Goal: Information Seeking & Learning: Find specific fact

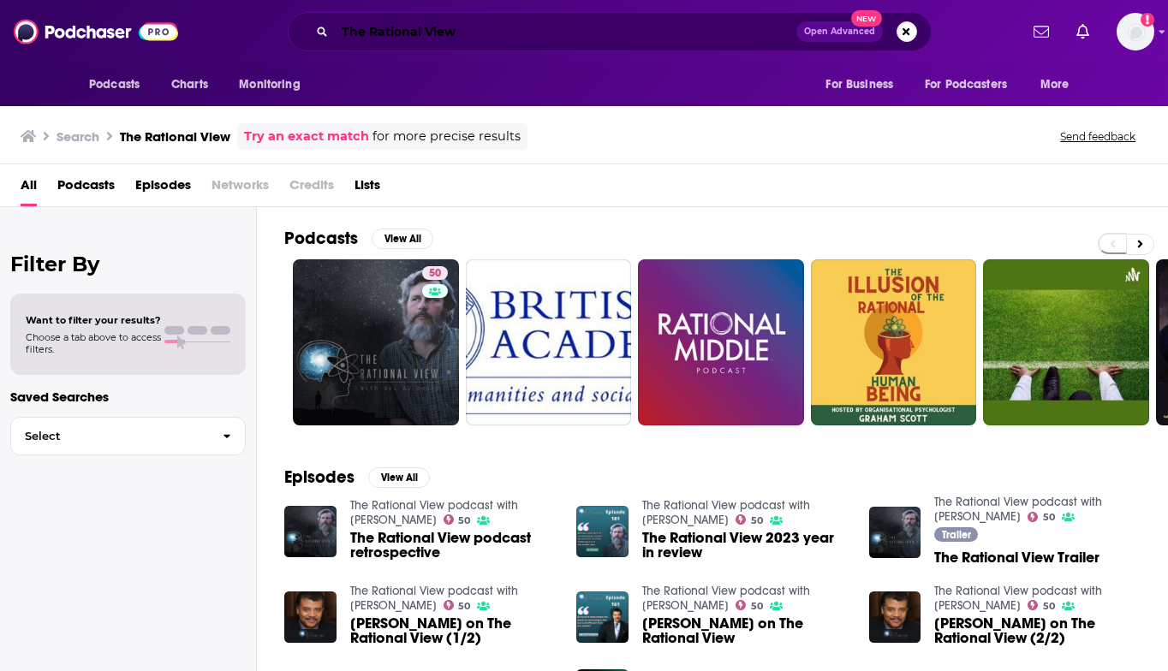
click at [372, 19] on input "The Rational View" at bounding box center [565, 31] width 461 height 27
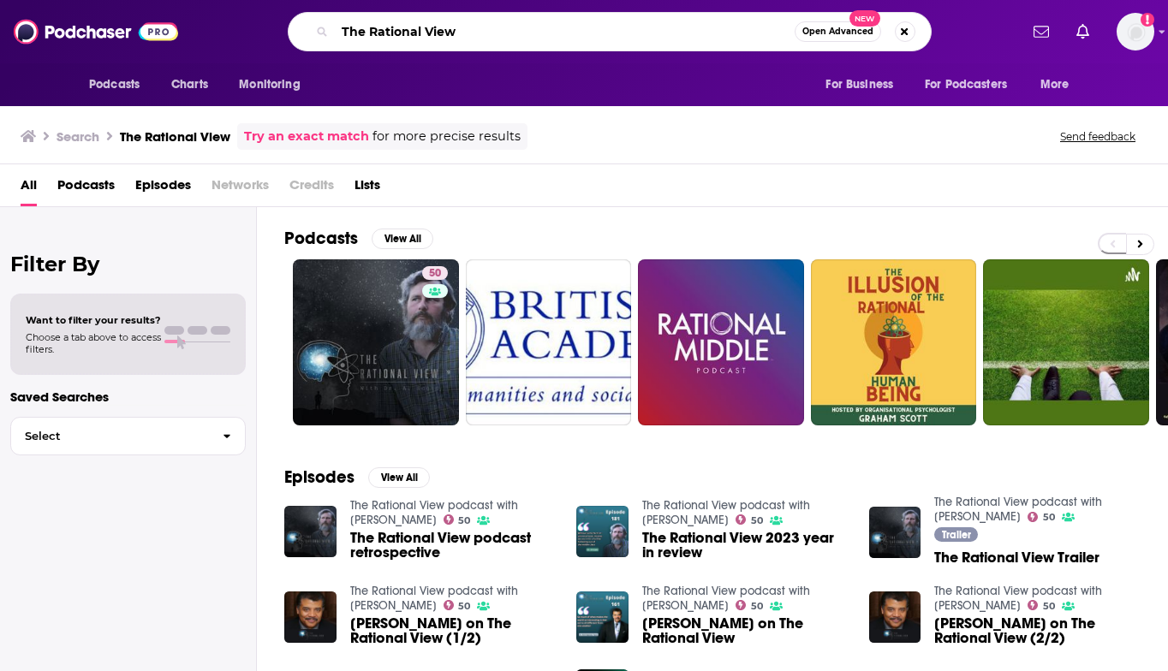
click at [377, 30] on input "The Rational View" at bounding box center [565, 31] width 460 height 27
paste input "riveTime Sho"
type input "ThriveTime Show"
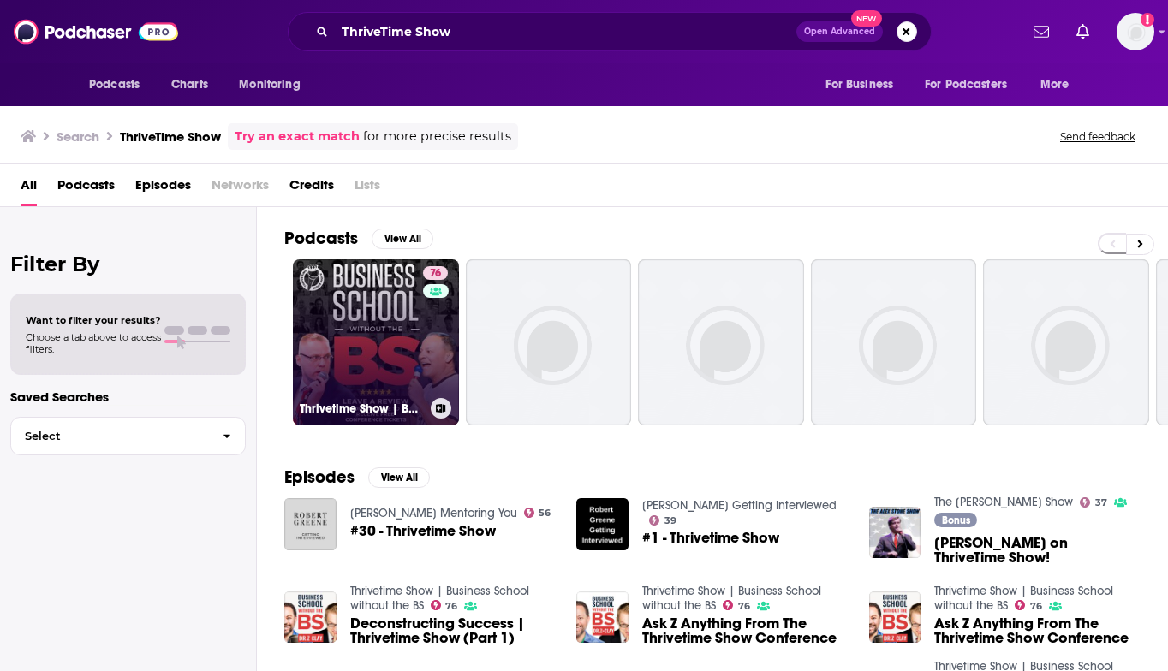
click at [389, 342] on link "76 Thrivetime Show | Business School without the BS" at bounding box center [376, 342] width 166 height 166
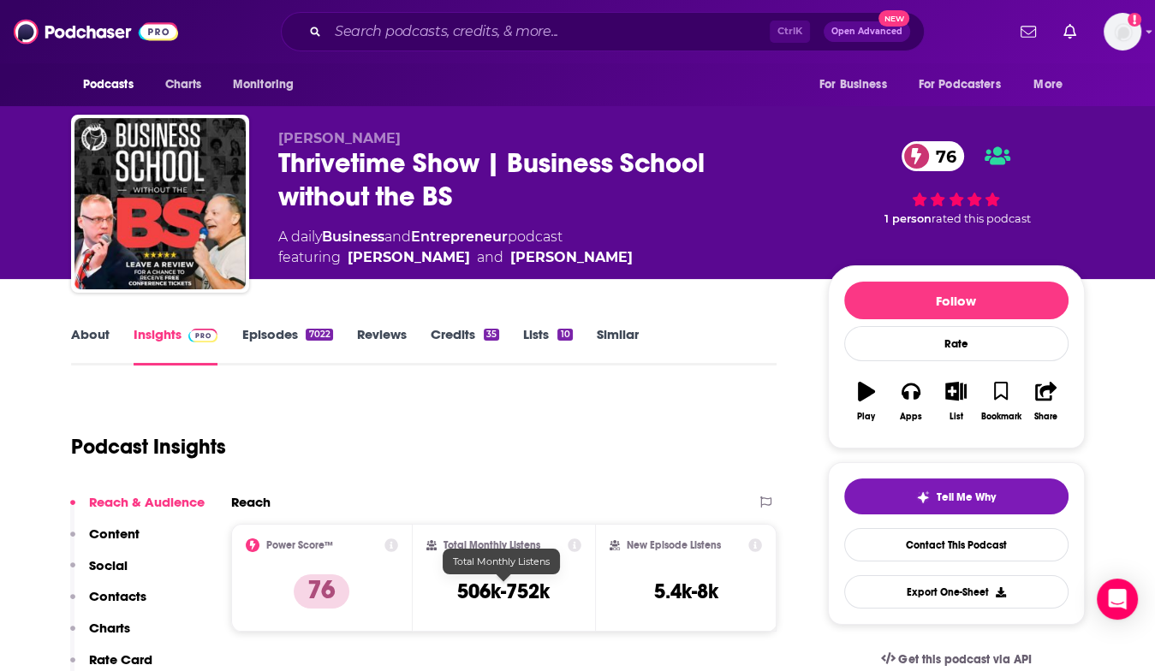
click at [473, 582] on h3 "506k-752k" at bounding box center [503, 592] width 92 height 26
drag, startPoint x: 473, startPoint y: 582, endPoint x: 520, endPoint y: 591, distance: 47.9
click at [520, 591] on h3 "506k-752k" at bounding box center [503, 592] width 92 height 26
copy h3 "506k-752k"
